Goal: Task Accomplishment & Management: Manage account settings

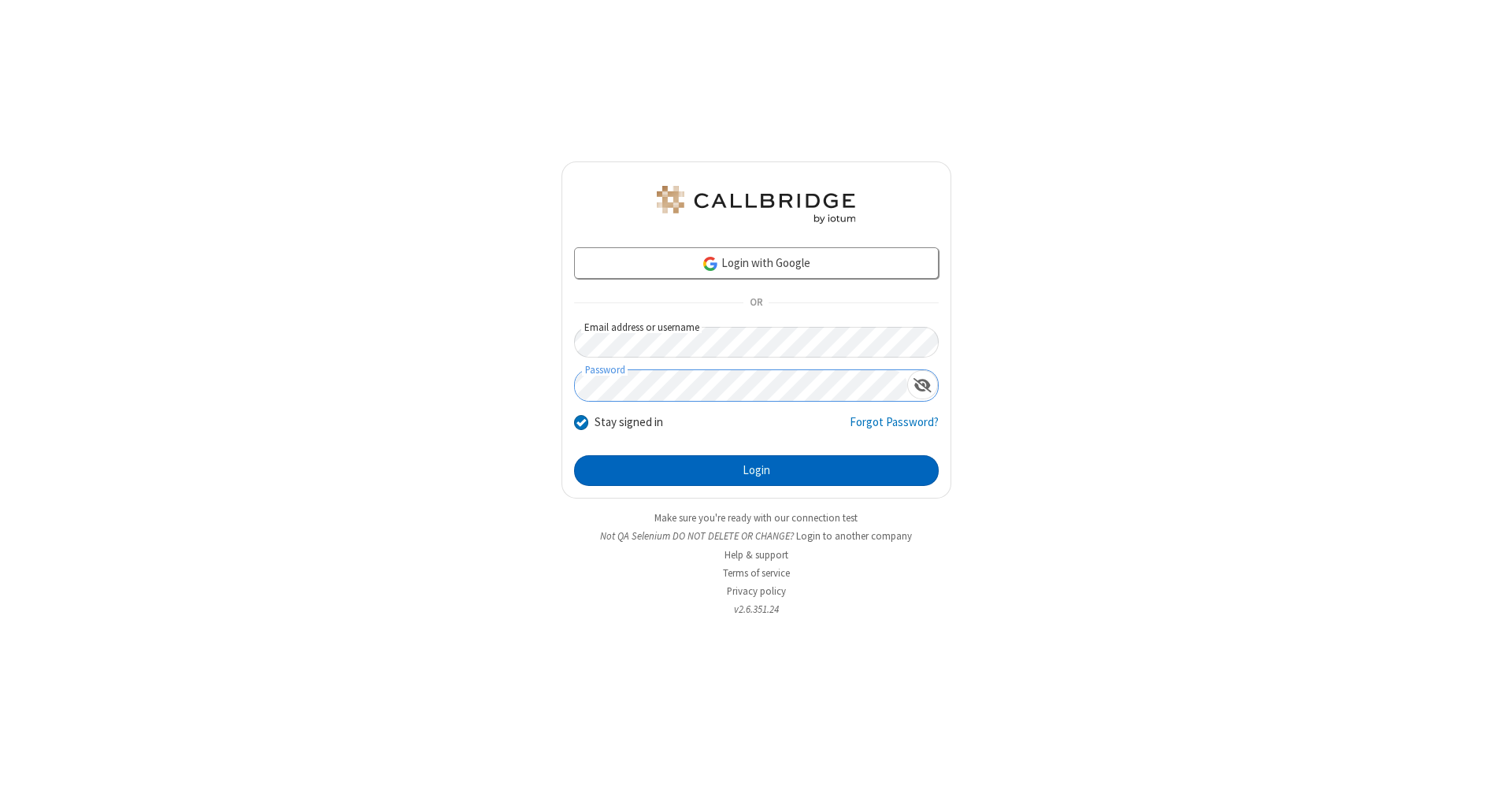
click at [756, 471] on button "Login" at bounding box center [757, 471] width 365 height 31
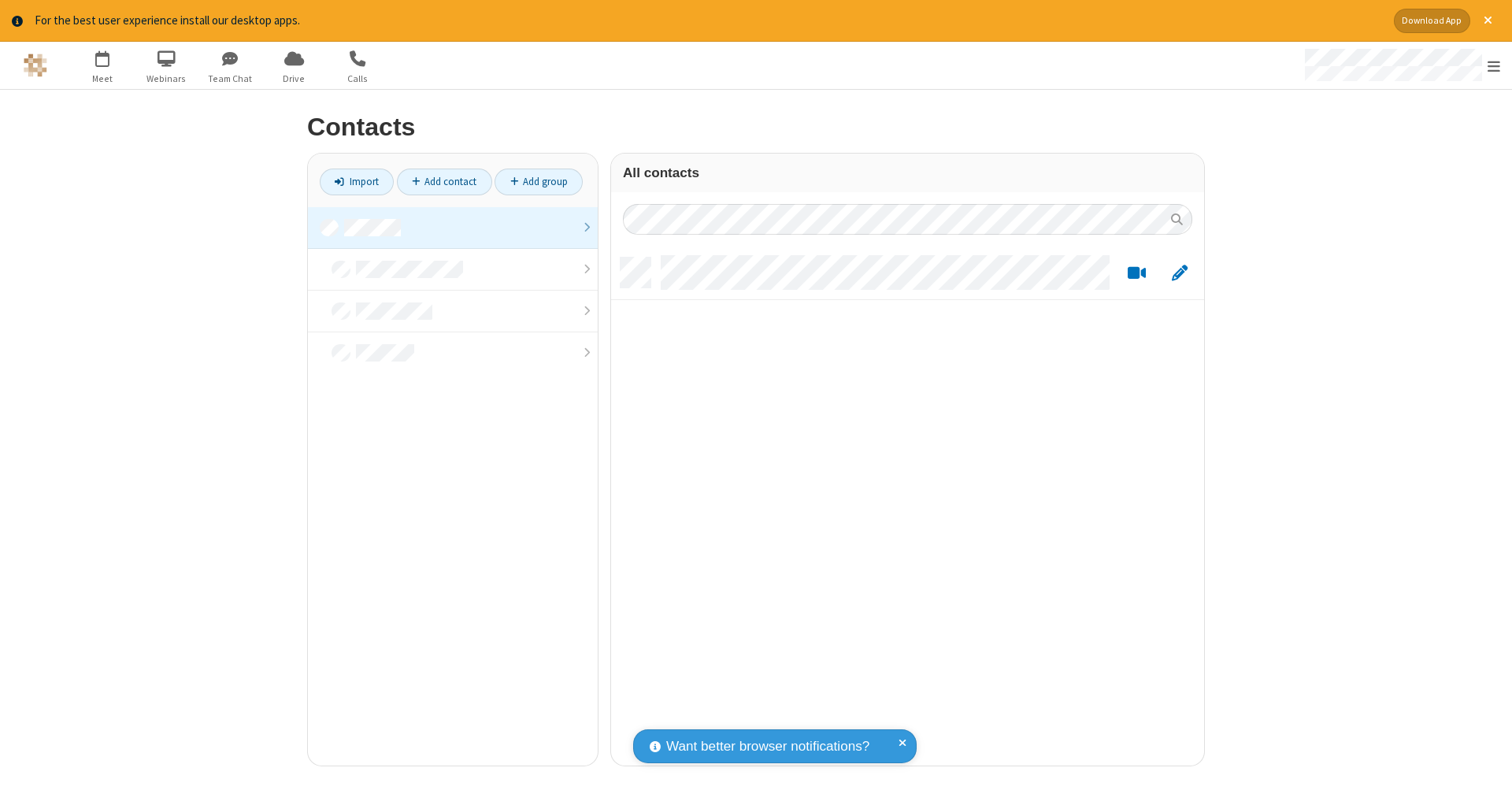
scroll to position [508, 581]
click at [453, 227] on link at bounding box center [453, 227] width 290 height 42
click at [444, 181] on link "Add contact" at bounding box center [445, 181] width 96 height 26
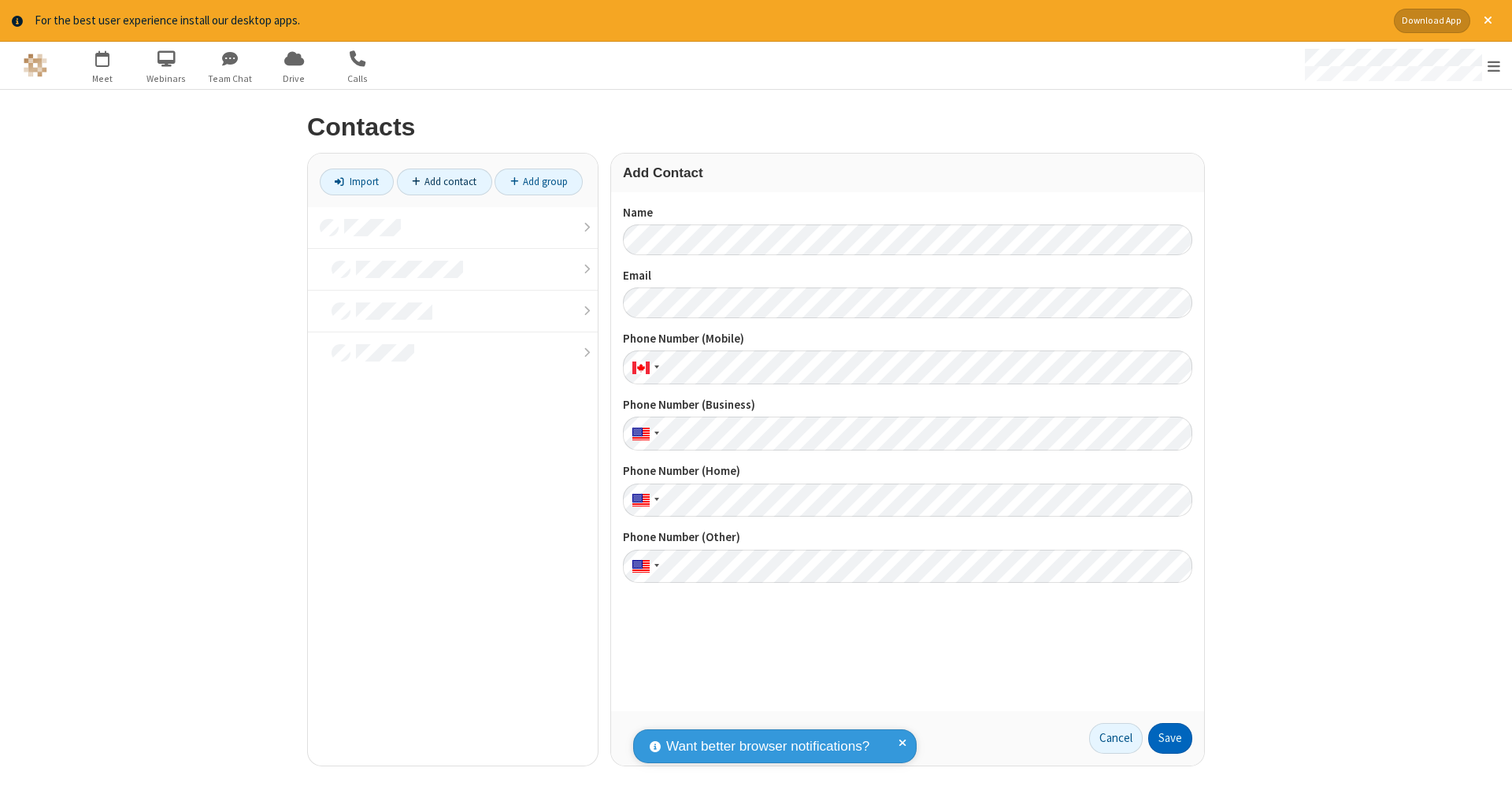
click at [1171, 737] on button "Save" at bounding box center [1170, 738] width 44 height 31
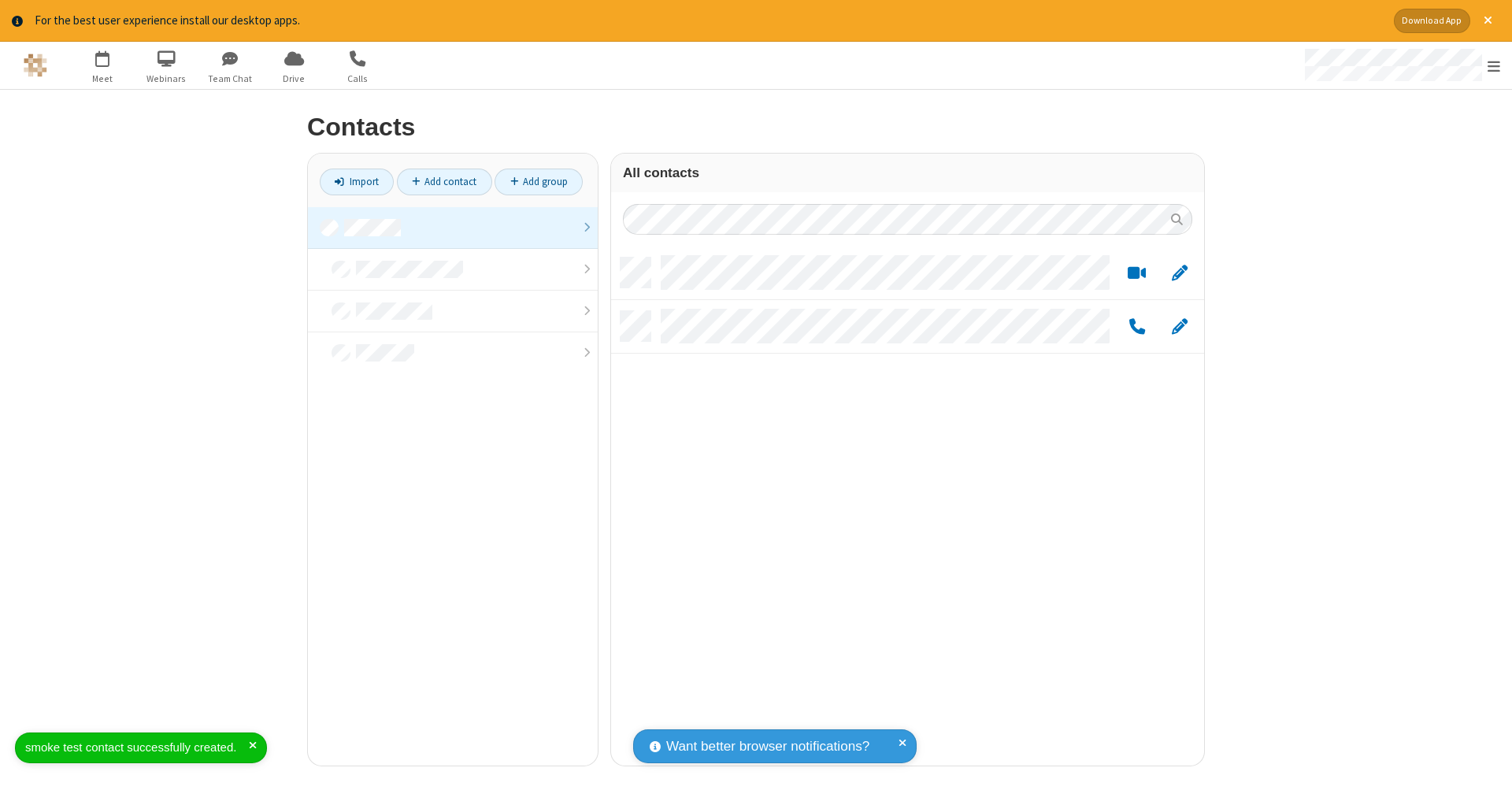
scroll to position [508, 581]
